Goal: Navigation & Orientation: Find specific page/section

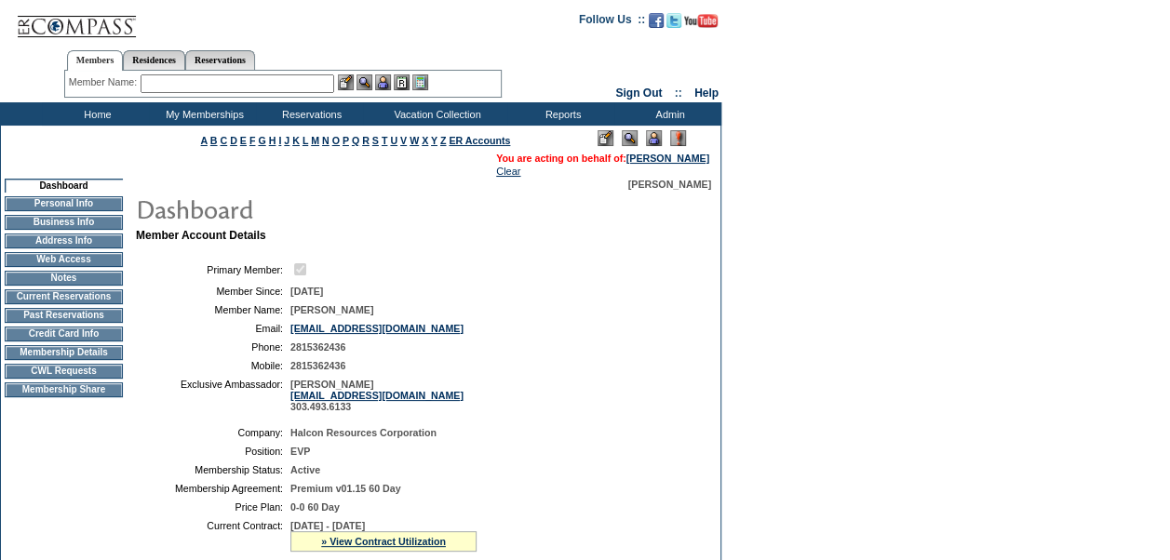
click at [657, 137] on img at bounding box center [654, 138] width 16 height 16
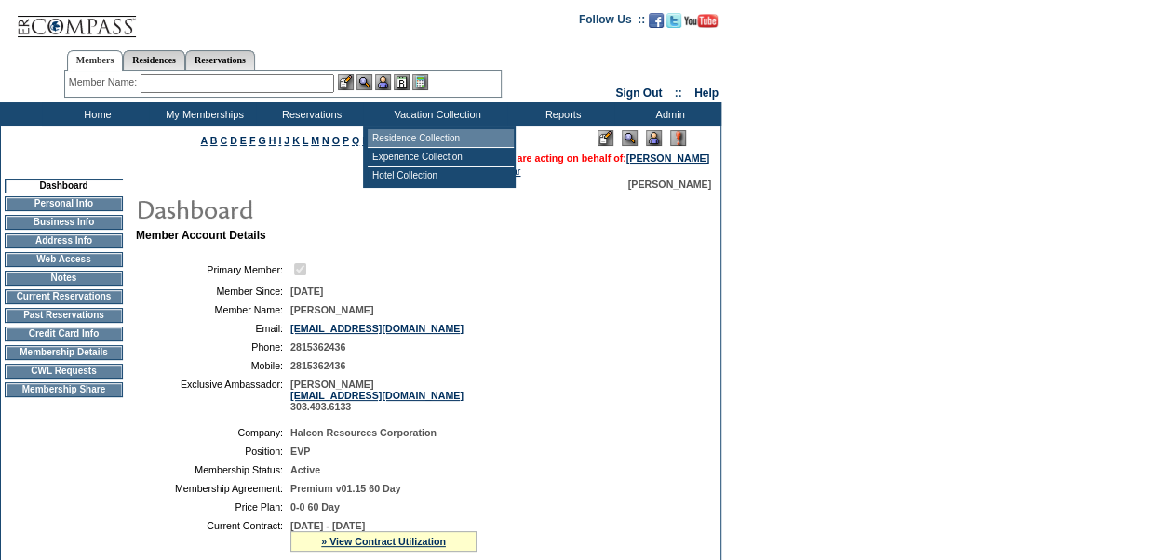
click at [412, 133] on td "Residence Collection" at bounding box center [441, 138] width 146 height 19
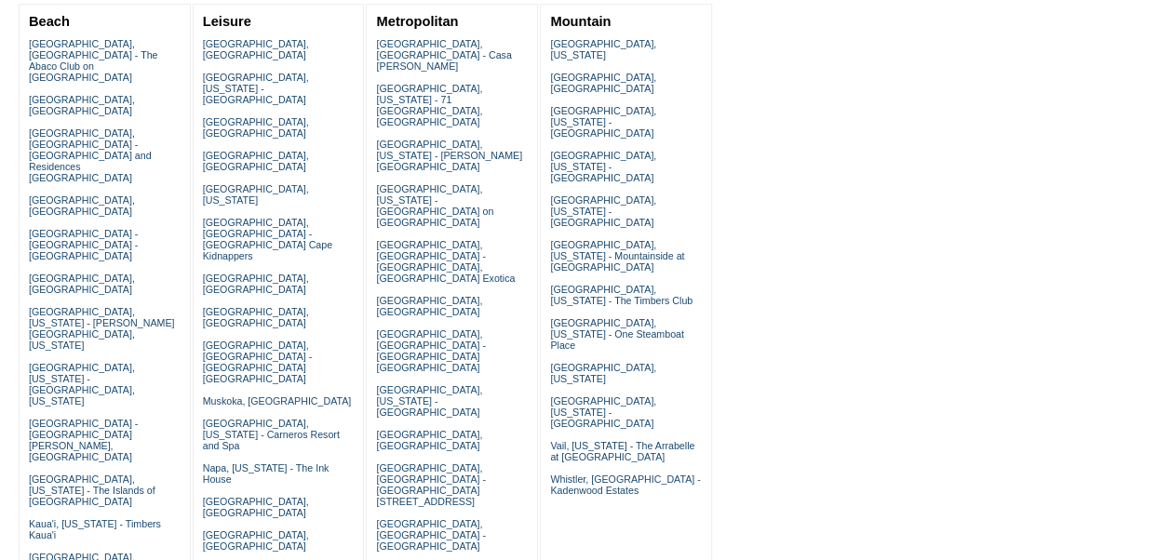
scroll to position [234, 0]
